Goal: Book appointment/travel/reservation

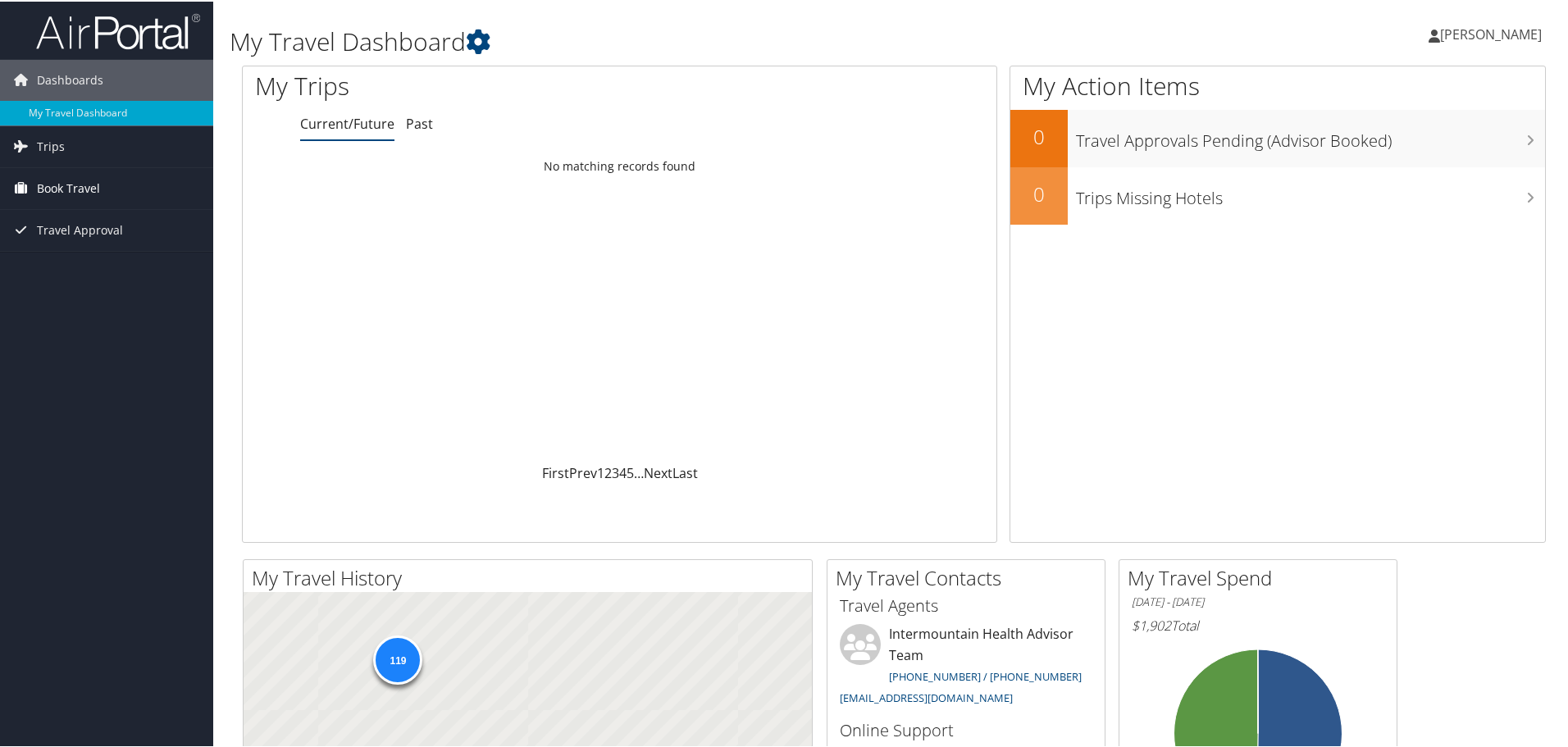
click at [100, 183] on link "Book Travel" at bounding box center [107, 187] width 213 height 41
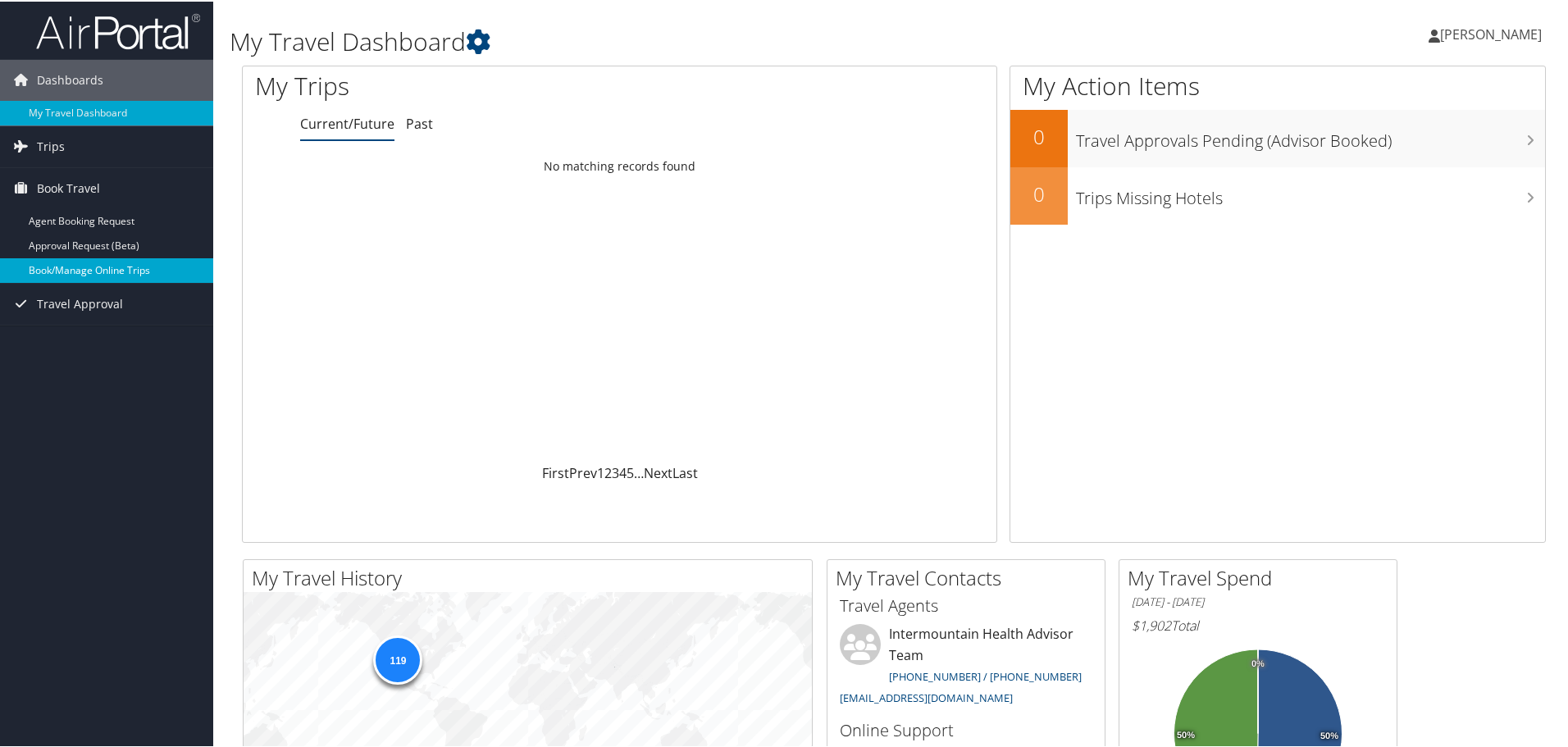
click at [117, 266] on link "Book/Manage Online Trips" at bounding box center [107, 269] width 213 height 25
